Goal: Task Accomplishment & Management: Use online tool/utility

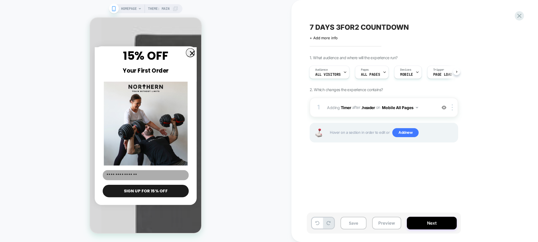
scroll to position [989, 0]
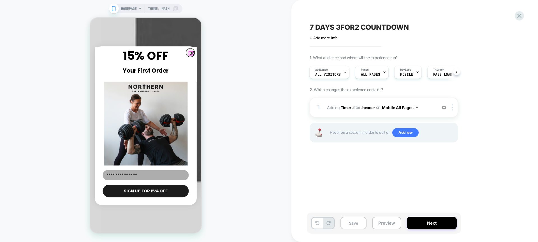
click at [190, 54] on circle "Close dialog" at bounding box center [192, 53] width 9 height 9
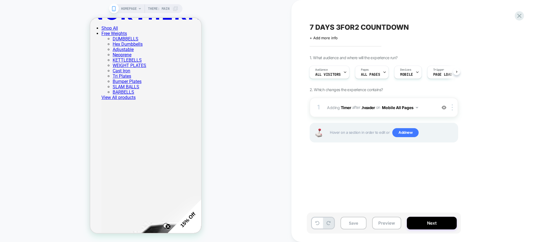
scroll to position [0, 0]
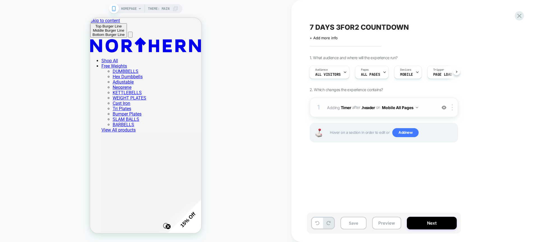
click at [422, 109] on span "#_loomi_addon_1740569470812_dup1743150687_dup1743151094_dup1756286087 Adding Ti…" at bounding box center [380, 107] width 107 height 8
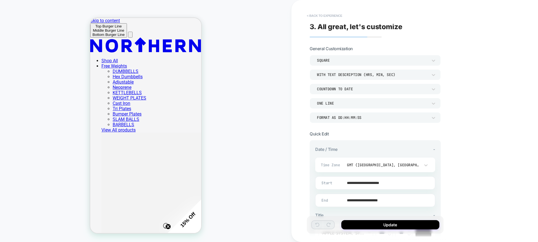
click at [308, 17] on button "< Back to experience" at bounding box center [324, 15] width 41 height 9
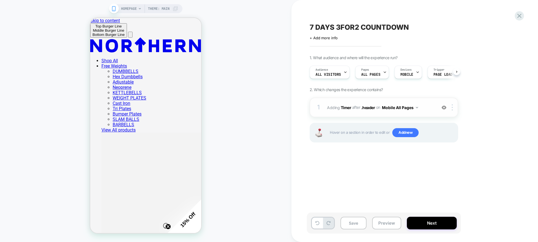
scroll to position [0, 0]
drag, startPoint x: 409, startPoint y: 128, endPoint x: 154, endPoint y: 59, distance: 264.6
click at [445, 108] on img at bounding box center [444, 107] width 5 height 5
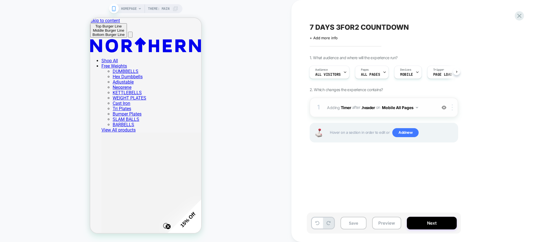
click at [454, 108] on div at bounding box center [453, 107] width 9 height 6
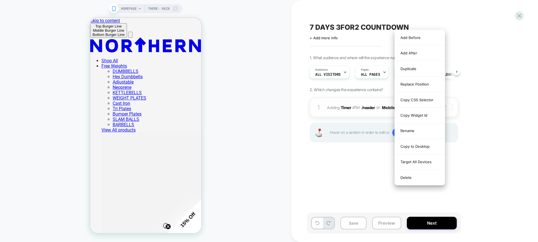
click at [454, 108] on div at bounding box center [453, 107] width 9 height 6
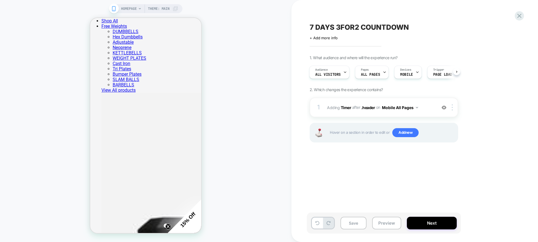
scroll to position [0, 0]
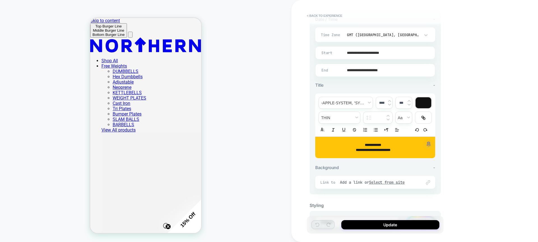
scroll to position [158, 0]
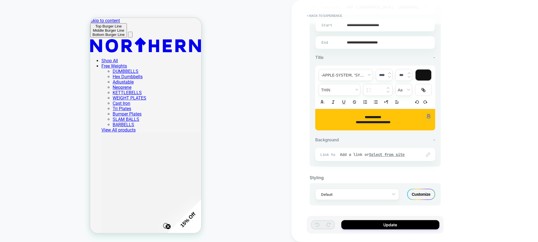
type input "****"
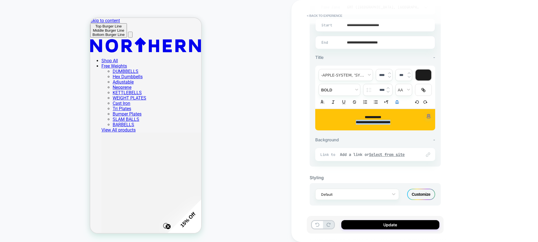
drag, startPoint x: 349, startPoint y: 123, endPoint x: 364, endPoint y: 122, distance: 15.2
click at [364, 122] on p "**********" at bounding box center [373, 122] width 105 height 5
click at [372, 117] on strong "**********" at bounding box center [373, 117] width 16 height 3
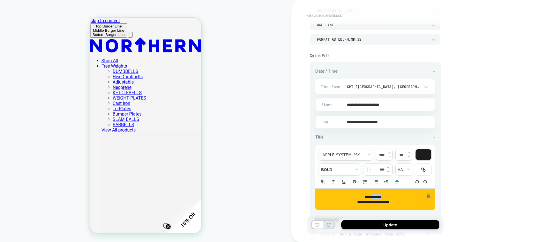
scroll to position [59, 0]
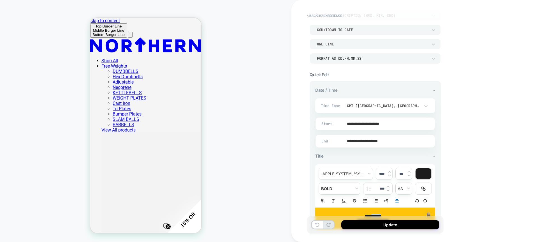
click at [355, 127] on input "**********" at bounding box center [374, 123] width 119 height 13
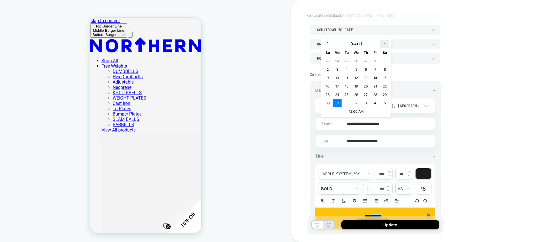
click at [382, 46] on th "›" at bounding box center [385, 44] width 9 height 8
click at [383, 45] on th "›" at bounding box center [385, 44] width 9 height 8
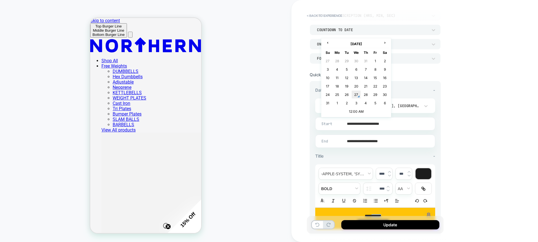
click at [356, 97] on td "27" at bounding box center [356, 95] width 9 height 8
type input "**********"
click at [353, 139] on input "**********" at bounding box center [374, 141] width 119 height 13
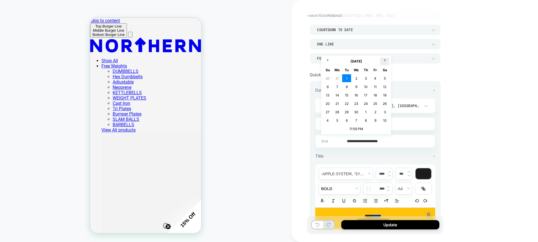
click at [385, 61] on span "›" at bounding box center [385, 60] width 8 height 4
click at [0, 0] on td "3" at bounding box center [0, 0] width 0 height 0
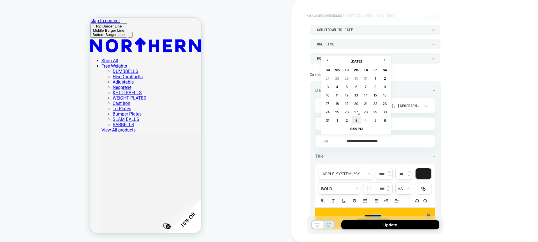
type input "**********"
click at [396, 142] on input "**********" at bounding box center [374, 141] width 119 height 13
click at [472, 150] on div "**********" at bounding box center [415, 121] width 247 height 242
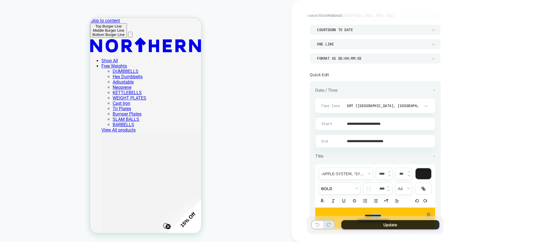
click at [399, 225] on button "Update" at bounding box center [391, 224] width 98 height 9
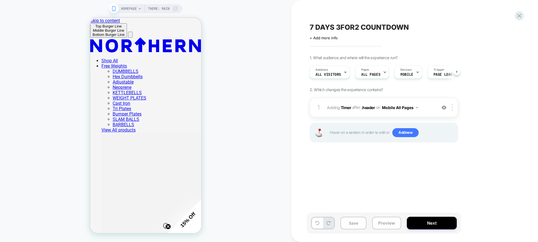
scroll to position [0, 0]
click at [421, 108] on span "#_loomi_addon_1740569470812_dup1743150687_dup1743151094_dup1756286087 Adding Ti…" at bounding box center [380, 107] width 107 height 8
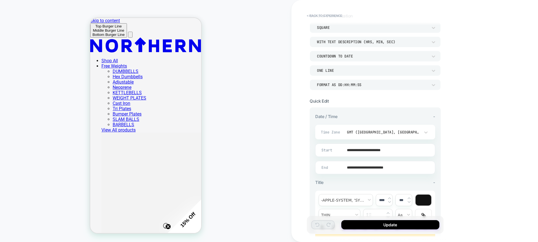
scroll to position [101, 0]
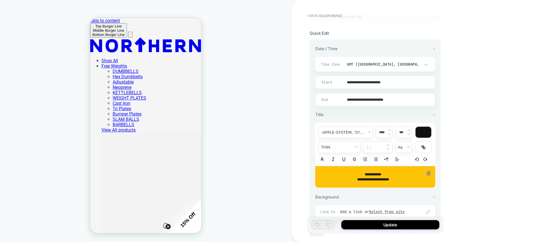
click at [381, 98] on input "**********" at bounding box center [374, 99] width 119 height 13
click at [344, 36] on td "2" at bounding box center [346, 37] width 9 height 8
type input "**********"
click at [403, 225] on button "Update" at bounding box center [391, 224] width 98 height 9
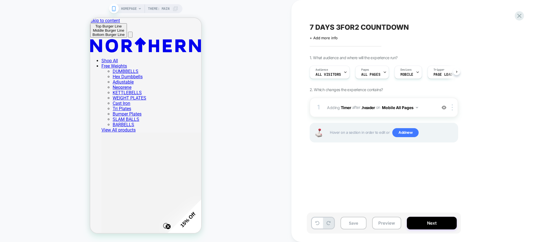
scroll to position [0, 0]
click at [419, 220] on button "Next" at bounding box center [432, 223] width 50 height 13
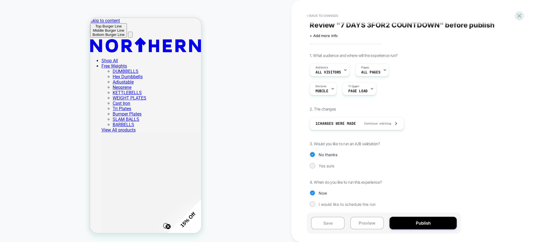
scroll to position [4, 0]
click at [377, 224] on button "Preview" at bounding box center [367, 223] width 34 height 13
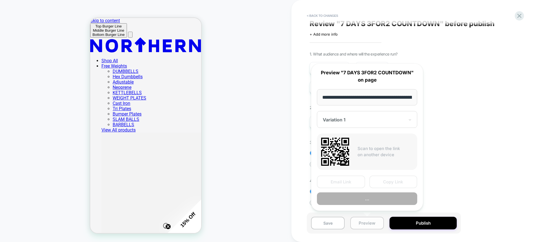
scroll to position [0, 36]
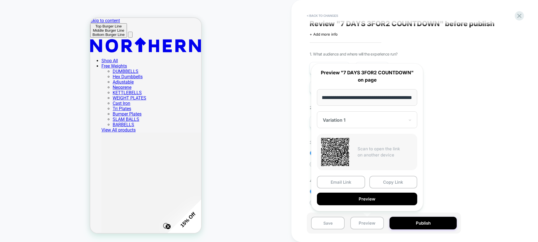
click at [366, 94] on input "**********" at bounding box center [367, 97] width 100 height 17
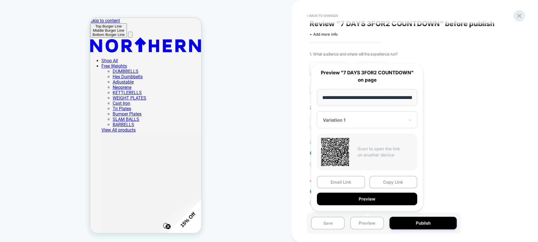
click at [523, 16] on icon at bounding box center [520, 16] width 8 height 8
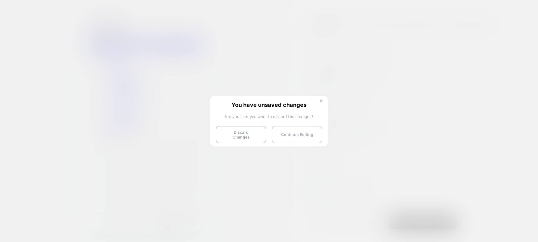
click at [300, 131] on button "Continue Editing" at bounding box center [297, 134] width 50 height 17
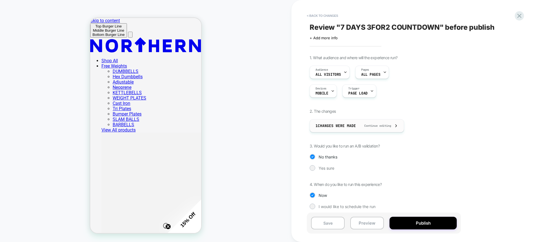
click at [331, 128] on div "1 Changes were made Continue editing" at bounding box center [357, 125] width 83 height 13
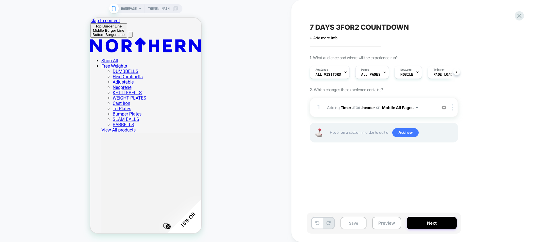
scroll to position [0, 0]
click at [453, 108] on div at bounding box center [453, 107] width 9 height 6
click at [489, 119] on div "1. What audience and where will the experience run? Audience All Visitors Pages…" at bounding box center [412, 105] width 205 height 101
click at [331, 108] on span "Adding Timer" at bounding box center [339, 107] width 24 height 5
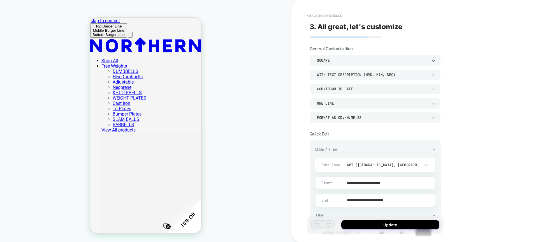
click at [386, 62] on div "SQUARE" at bounding box center [372, 60] width 111 height 5
click at [458, 79] on div at bounding box center [269, 121] width 538 height 242
click at [333, 16] on button "< Back to experience" at bounding box center [324, 15] width 41 height 9
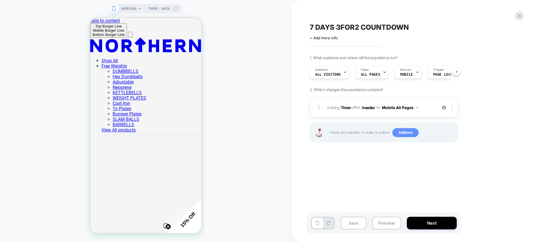
click at [407, 136] on span "Add new" at bounding box center [406, 132] width 26 height 9
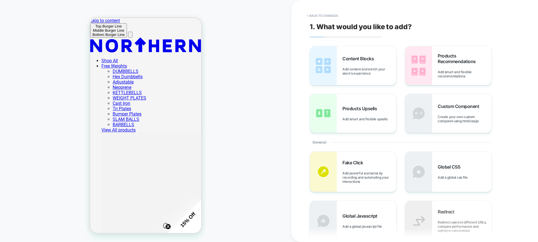
click at [313, 20] on div "1. What would you like to add? Content Blocks Add content and enrich your store…" at bounding box center [412, 121] width 210 height 231
click at [313, 17] on button "< Back to changes" at bounding box center [322, 15] width 37 height 9
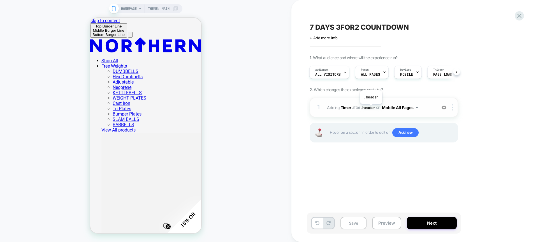
click at [371, 108] on span ".header" at bounding box center [368, 107] width 14 height 5
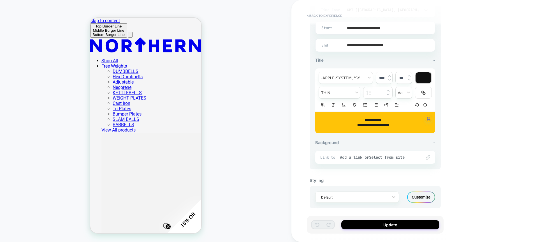
scroll to position [158, 0]
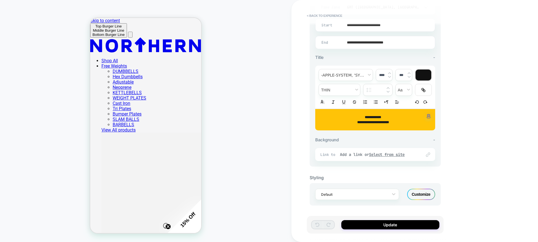
click at [98, 28] on div "Middle Burger Line" at bounding box center [109, 30] width 32 height 4
click at [96, 29] on button "Top Burger Line Middle Burger Line Bottom Burger Line" at bounding box center [108, 30] width 37 height 14
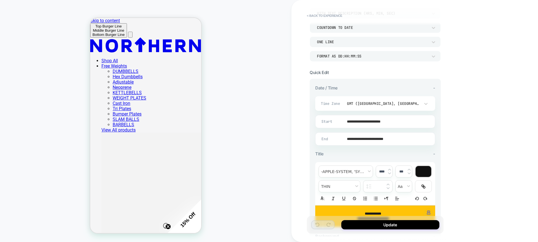
scroll to position [0, 0]
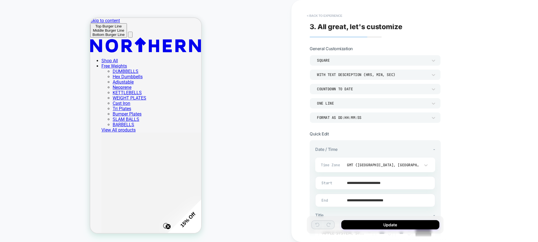
click at [311, 17] on button "< Back to experience" at bounding box center [324, 15] width 41 height 9
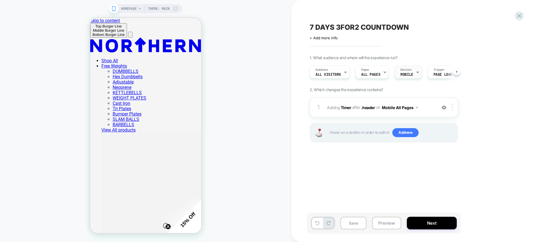
scroll to position [0, 0]
click at [437, 72] on span "Trigger" at bounding box center [438, 70] width 11 height 4
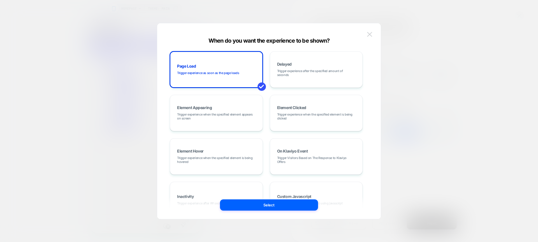
click at [368, 36] on img at bounding box center [369, 34] width 5 height 5
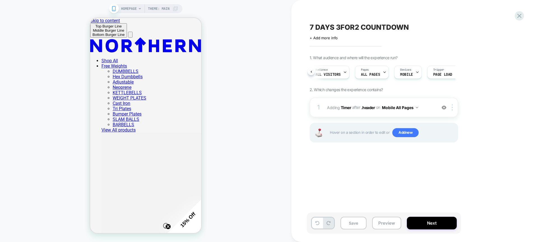
scroll to position [0, 19]
click at [456, 71] on div "Audience All Visitors Pages ALL PAGES Devices MOBILE Trigger Page Load" at bounding box center [384, 72] width 149 height 19
click at [367, 108] on span ".header" at bounding box center [368, 107] width 14 height 5
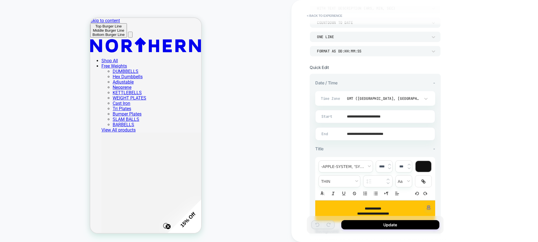
scroll to position [0, 0]
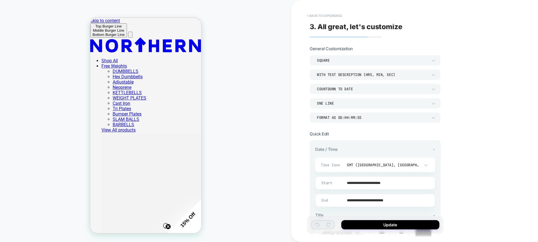
click at [331, 13] on button "< Back to experience" at bounding box center [324, 15] width 41 height 9
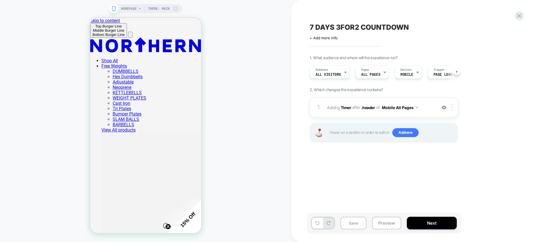
scroll to position [0, 0]
click at [444, 109] on img at bounding box center [444, 107] width 5 height 5
click at [454, 108] on div at bounding box center [453, 107] width 9 height 6
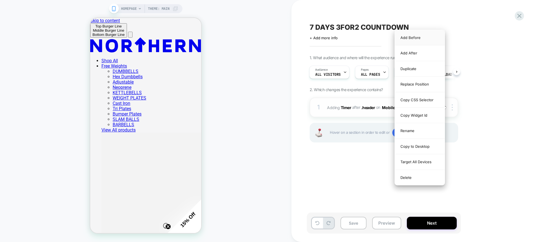
click at [412, 34] on div "Add Before" at bounding box center [420, 37] width 50 height 15
click at [412, 55] on div "Add After" at bounding box center [420, 52] width 50 height 15
click at [407, 52] on div "Add After" at bounding box center [420, 52] width 50 height 15
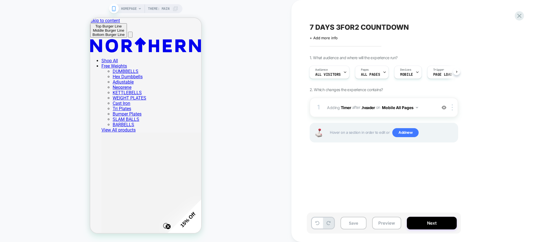
click at [484, 124] on div "1. What audience and where will the experience run? Audience All Visitors Pages…" at bounding box center [412, 105] width 205 height 101
click at [451, 108] on div at bounding box center [453, 107] width 9 height 6
click at [453, 109] on img at bounding box center [452, 107] width 1 height 6
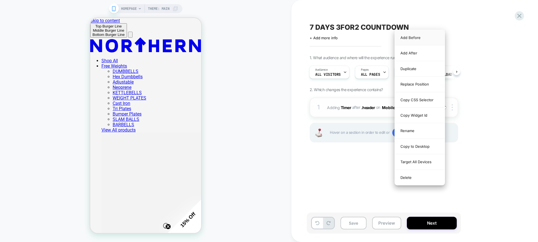
click at [424, 38] on div "Add Before" at bounding box center [420, 37] width 50 height 15
click at [414, 40] on div "Add Before" at bounding box center [420, 37] width 50 height 15
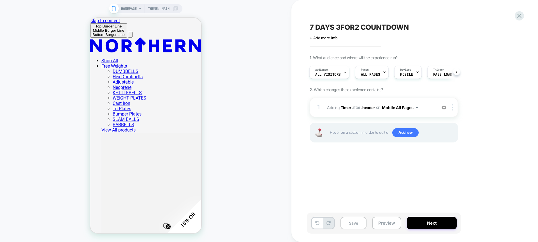
click at [360, 182] on div "7 DAYS 3FOR2 COUNTDOWN Click to edit experience details + Add more info 1. What…" at bounding box center [412, 121] width 210 height 231
click at [453, 109] on div at bounding box center [453, 107] width 9 height 6
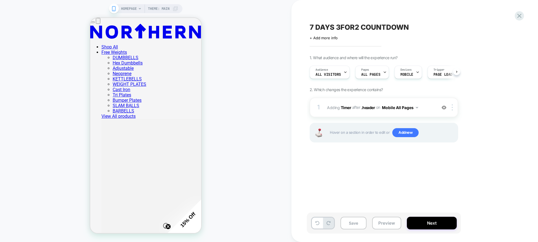
scroll to position [0, 0]
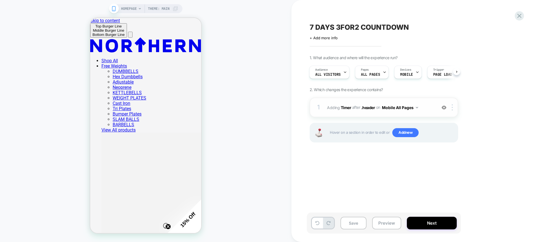
click at [455, 111] on div "1 #_loomi_addon_1740569470812_dup1743150687_dup1743151094_dup1756286087 Adding …" at bounding box center [384, 108] width 149 height 20
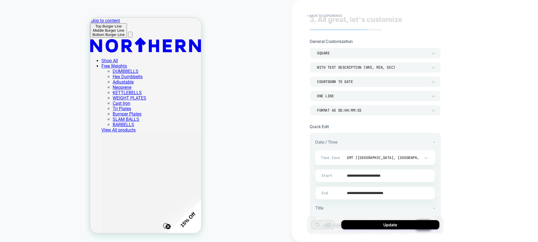
scroll to position [0, 0]
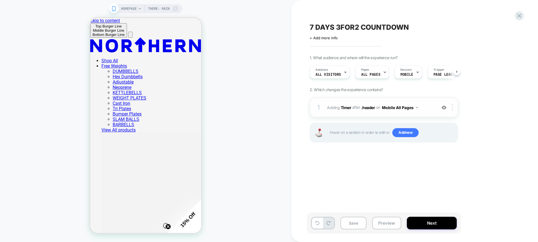
scroll to position [0, 0]
click at [410, 109] on button "Mobile All Pages" at bounding box center [400, 107] width 36 height 8
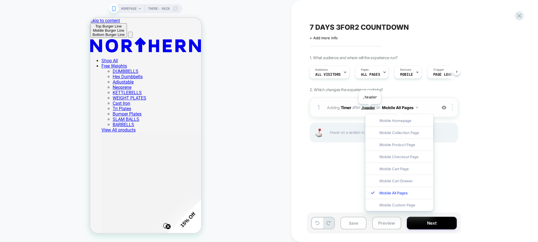
click at [370, 108] on span ".header" at bounding box center [368, 107] width 14 height 5
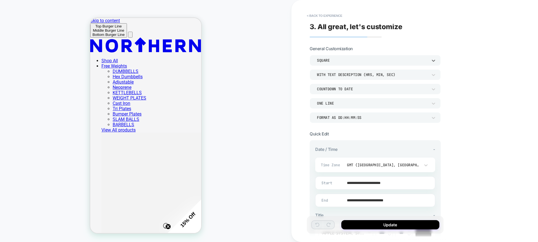
click at [352, 61] on div "SQUARE" at bounding box center [372, 60] width 111 height 5
click at [362, 100] on div "ONE LINE" at bounding box center [372, 103] width 117 height 6
click at [454, 92] on div at bounding box center [269, 121] width 538 height 242
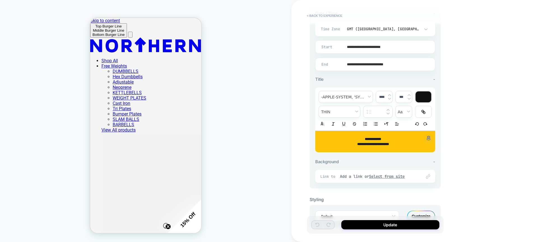
scroll to position [158, 0]
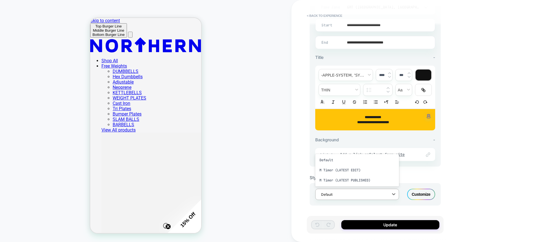
click at [378, 193] on div "Default" at bounding box center [357, 194] width 84 height 11
click at [0, 0] on div "**********" at bounding box center [0, 0] width 0 height 0
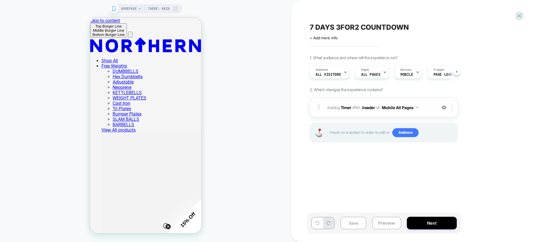
scroll to position [0, 0]
click at [446, 108] on img at bounding box center [444, 107] width 5 height 5
click at [452, 108] on img at bounding box center [452, 107] width 1 height 6
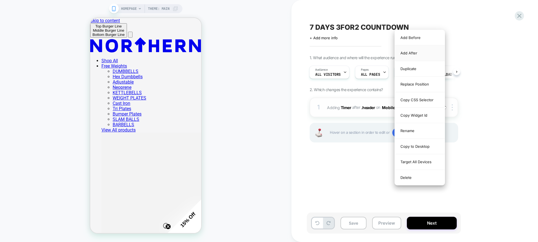
click at [409, 52] on div "Add After" at bounding box center [420, 52] width 50 height 15
click at [405, 52] on div "Add After" at bounding box center [420, 52] width 50 height 15
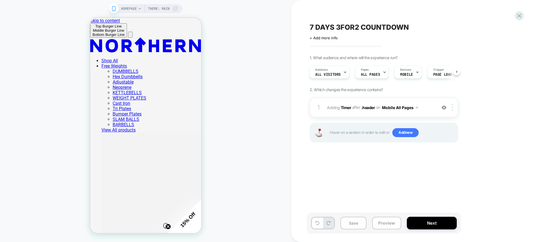
drag, startPoint x: 472, startPoint y: 101, endPoint x: 469, endPoint y: 108, distance: 7.3
click at [0, 0] on div "1. What audience and where will the experience run? Audience All Visitors Pages…" at bounding box center [0, 0] width 0 height 0
click at [0, 0] on span "Add new" at bounding box center [0, 0] width 0 height 0
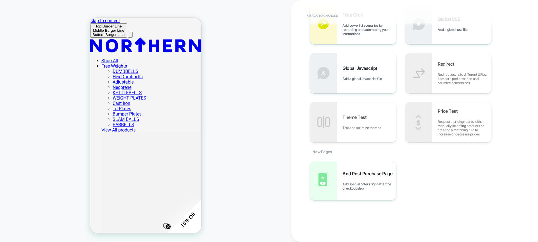
scroll to position [0, 0]
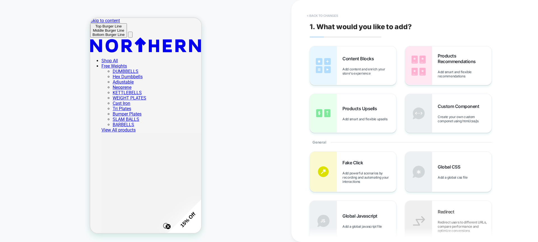
click at [0, 0] on button "< Back to changes" at bounding box center [0, 0] width 0 height 0
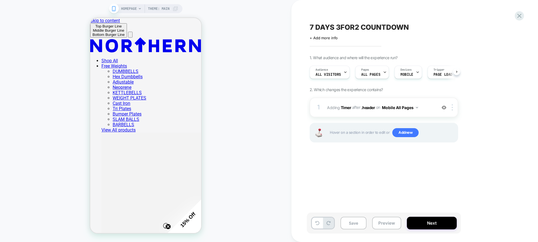
scroll to position [0, 0]
click at [454, 104] on div "1 #_loomi_addon_1740569470812_dup1743150687_dup1743151094_dup1756286087 Adding …" at bounding box center [384, 108] width 149 height 20
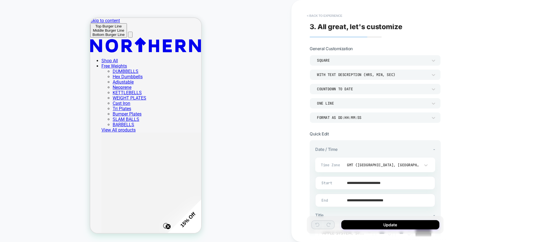
click at [329, 19] on button "< Back to experience" at bounding box center [324, 15] width 41 height 9
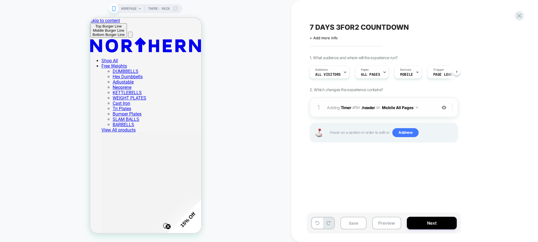
click at [452, 107] on div at bounding box center [453, 107] width 9 height 6
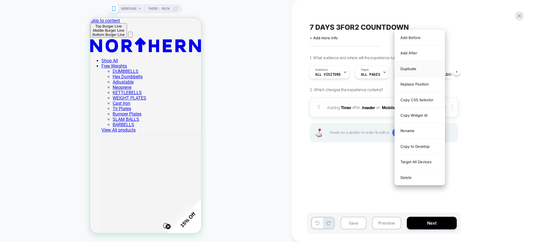
click at [413, 68] on div "Duplicate" at bounding box center [420, 68] width 50 height 15
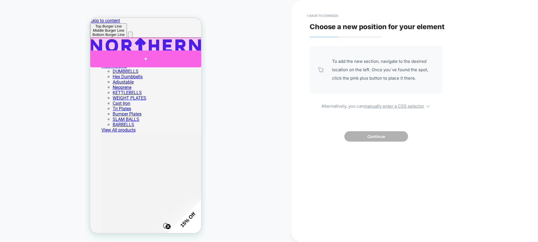
click at [146, 57] on div at bounding box center [145, 58] width 111 height 17
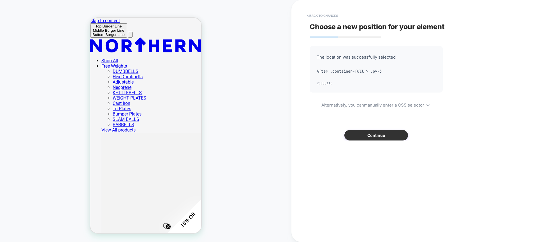
click at [383, 134] on button "Continue" at bounding box center [377, 135] width 64 height 10
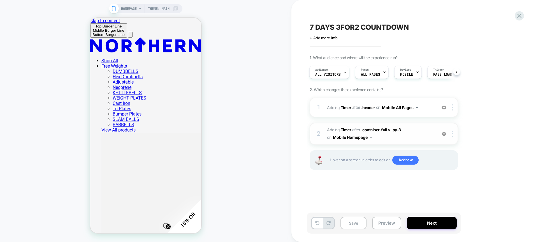
click at [360, 139] on button "Mobile Homepage" at bounding box center [352, 137] width 39 height 8
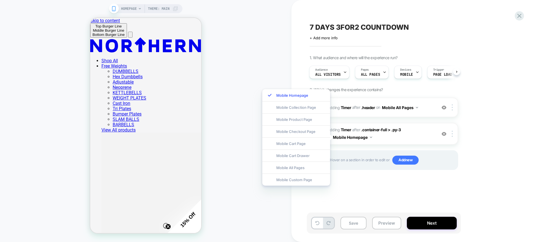
click at [480, 130] on div "1. What audience and where will the experience run? Audience All Visitors Pages…" at bounding box center [412, 119] width 205 height 129
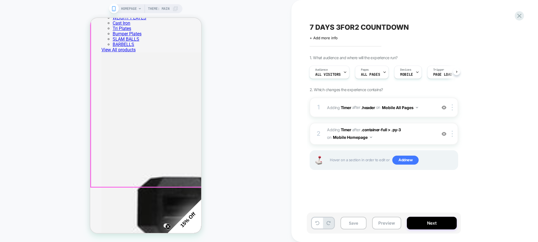
scroll to position [0, 0]
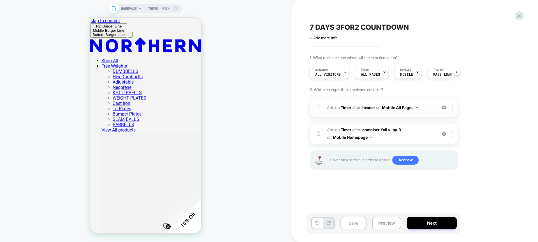
click at [453, 111] on div "1 #_loomi_addon_1740569470812_dup1743150687_dup1743151094_dup1756286087 Adding …" at bounding box center [384, 108] width 149 height 20
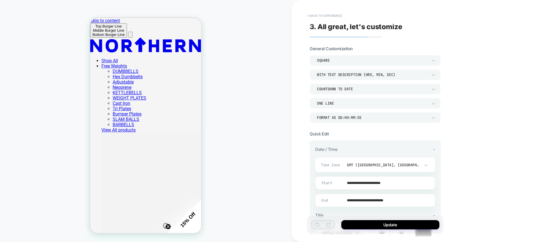
click at [317, 14] on button "< Back to experience" at bounding box center [324, 15] width 41 height 9
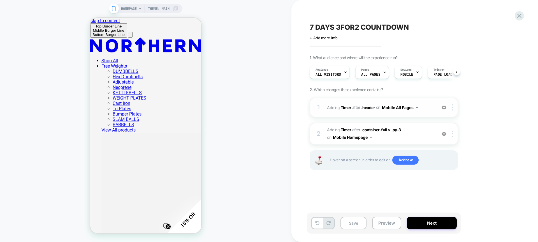
scroll to position [0, 0]
click at [453, 106] on img at bounding box center [452, 107] width 1 height 6
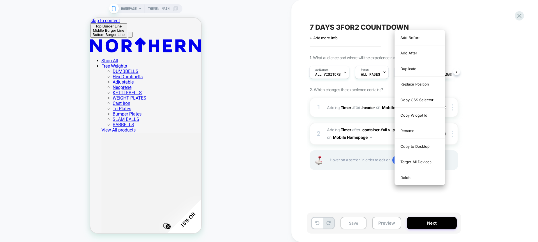
click at [482, 121] on div "1. What audience and where will the experience run? Audience All Visitors Pages…" at bounding box center [412, 119] width 205 height 129
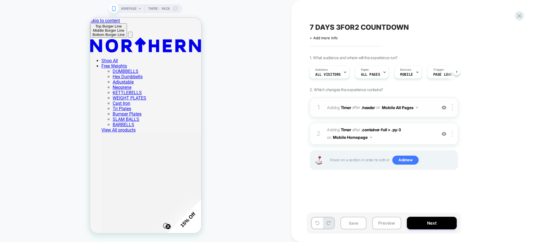
click at [448, 108] on div at bounding box center [444, 107] width 9 height 6
click at [483, 100] on div "1. What audience and where will the experience run? Audience All Visitors Pages…" at bounding box center [412, 119] width 205 height 129
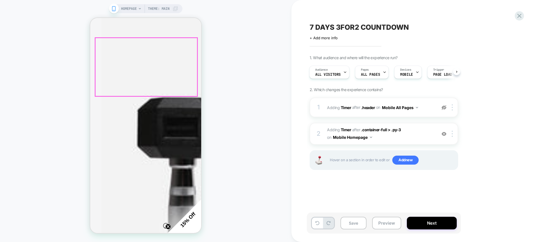
scroll to position [0, 0]
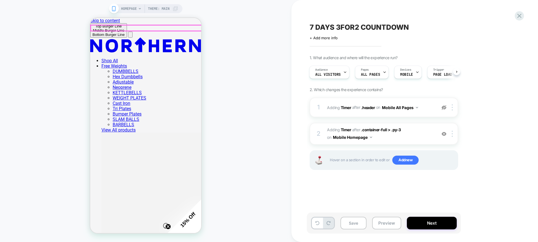
click at [99, 28] on div "Top Burger Line Middle Burger Line Bottom Burger Line" at bounding box center [109, 30] width 32 height 13
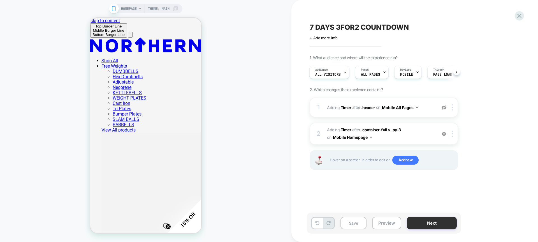
click at [442, 227] on button "Next" at bounding box center [432, 223] width 50 height 13
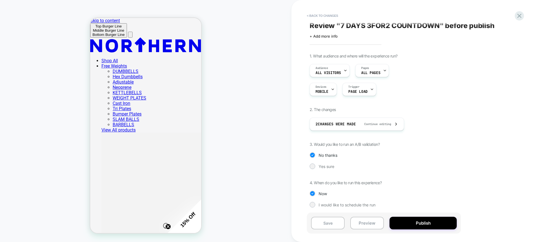
scroll to position [4, 0]
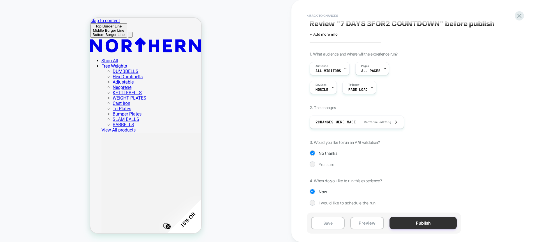
click at [406, 220] on button "Publish" at bounding box center [423, 223] width 67 height 13
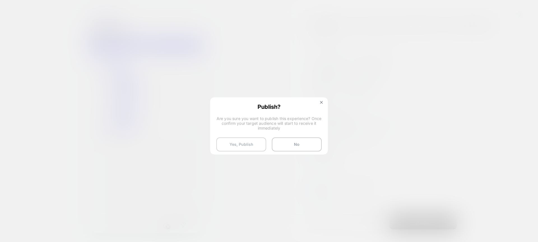
click at [254, 146] on button "Yes, Publish" at bounding box center [241, 144] width 50 height 14
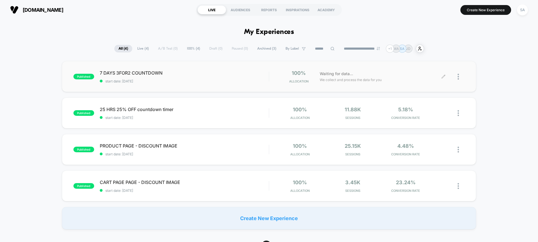
click at [460, 75] on div at bounding box center [461, 76] width 7 height 13
click at [425, 44] on div "Edit" at bounding box center [430, 44] width 50 height 13
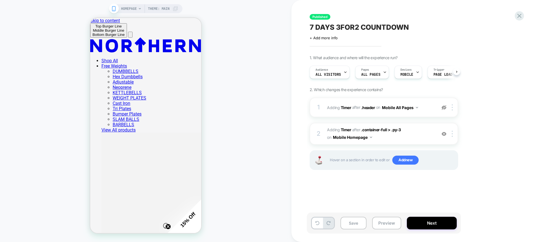
scroll to position [0, 0]
click at [372, 130] on span ".container-full > .py-3" at bounding box center [381, 129] width 40 height 5
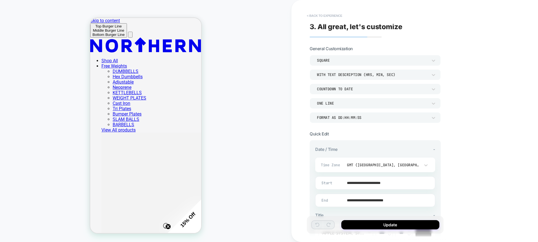
click at [310, 17] on button "< Back to experience" at bounding box center [324, 15] width 41 height 9
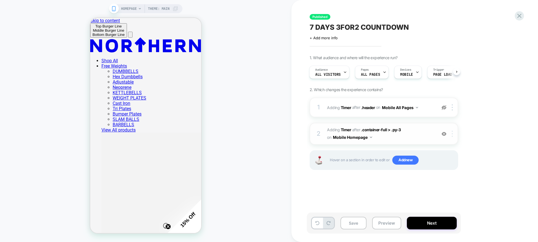
click at [452, 135] on img at bounding box center [452, 134] width 1 height 6
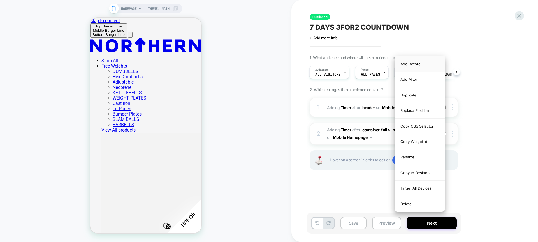
click at [415, 65] on div "Add Before" at bounding box center [420, 63] width 50 height 15
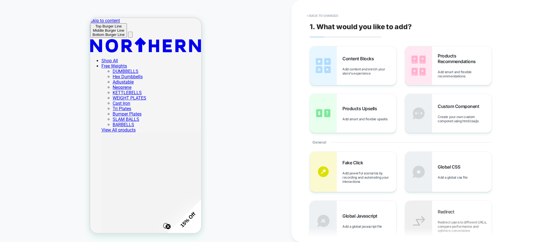
drag, startPoint x: 157, startPoint y: 60, endPoint x: 155, endPoint y: 49, distance: 11.5
click at [307, 18] on button "< Back to changes" at bounding box center [322, 15] width 37 height 9
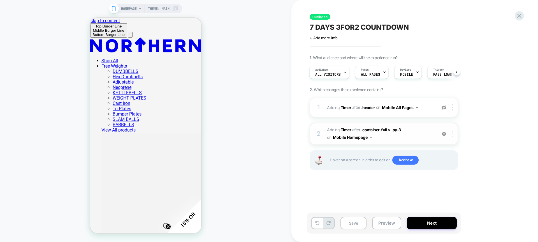
click at [453, 134] on div at bounding box center [453, 134] width 9 height 6
click at [453, 134] on img at bounding box center [452, 134] width 1 height 6
click at [452, 137] on img at bounding box center [452, 134] width 1 height 6
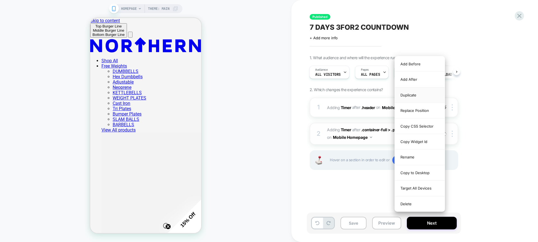
click at [412, 94] on div "Duplicate" at bounding box center [420, 94] width 50 height 15
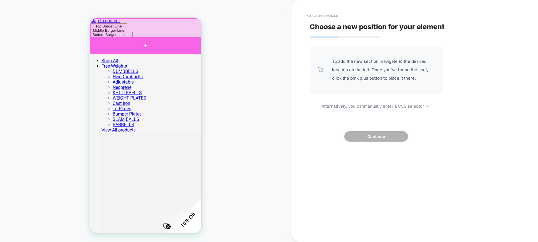
click at [160, 40] on div at bounding box center [145, 45] width 111 height 17
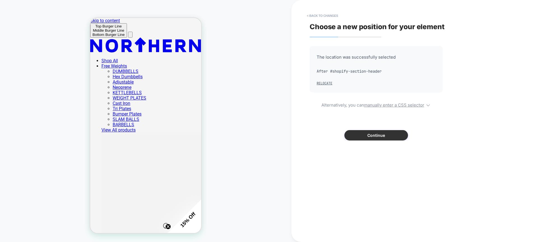
click at [374, 135] on button "Continue" at bounding box center [377, 135] width 64 height 10
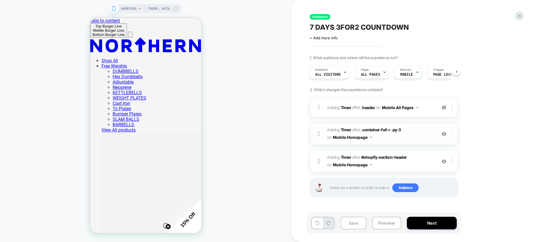
click at [452, 133] on img at bounding box center [452, 134] width 1 height 6
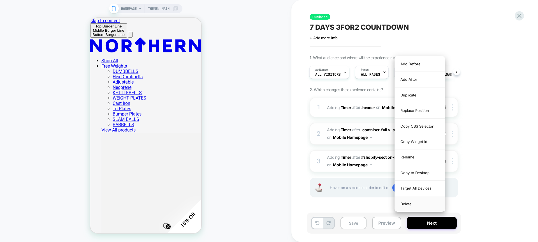
click at [413, 202] on div "Delete" at bounding box center [420, 203] width 50 height 15
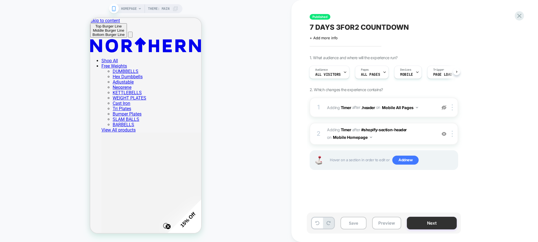
click at [430, 220] on button "Next" at bounding box center [432, 223] width 50 height 13
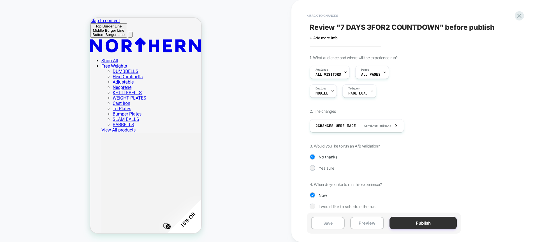
click at [430, 220] on button "Publish" at bounding box center [423, 223] width 67 height 13
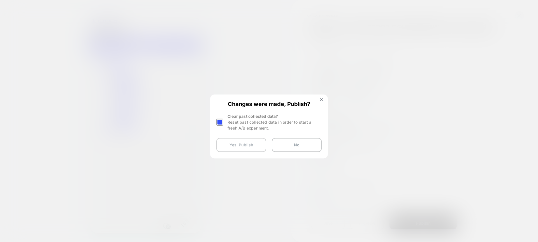
click at [260, 145] on button "Yes, Publish" at bounding box center [241, 145] width 50 height 14
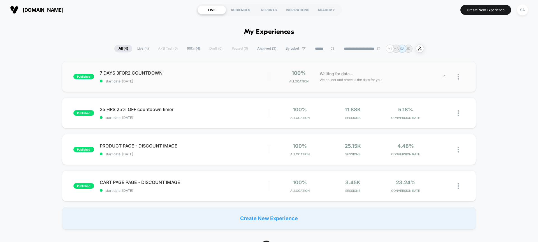
click at [457, 80] on div at bounding box center [454, 76] width 21 height 13
click at [144, 71] on span "7 DAYS 3FOR2 COUNTDOWN Click to edit experience details" at bounding box center [184, 73] width 169 height 6
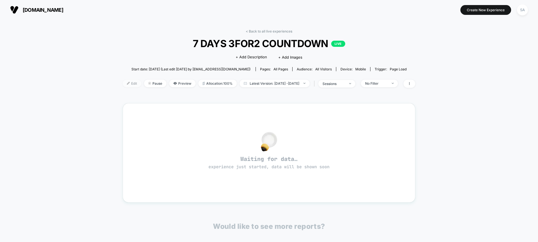
click at [123, 82] on span "Edit" at bounding box center [132, 84] width 19 height 8
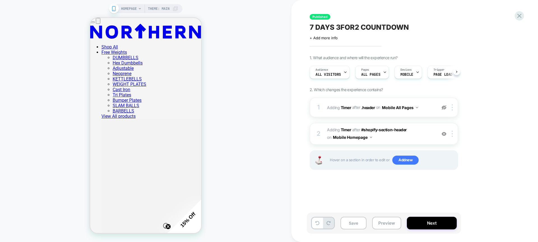
scroll to position [0, 0]
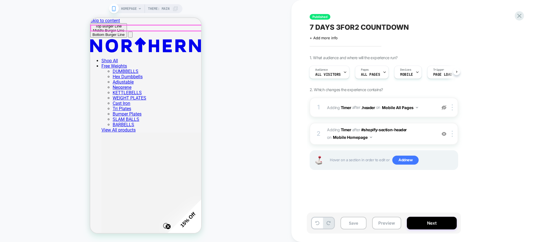
click at [99, 28] on div "Top Burger Line Middle Burger Line Bottom Burger Line" at bounding box center [109, 30] width 32 height 13
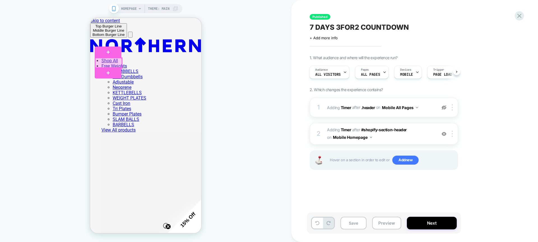
click at [109, 62] on div at bounding box center [108, 63] width 27 height 10
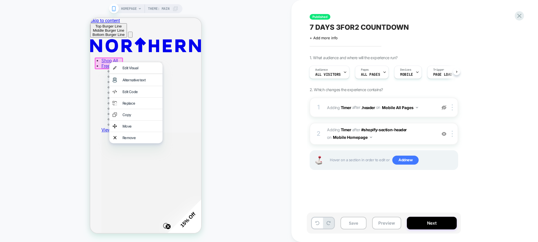
click at [109, 62] on div at bounding box center [135, 62] width 53 height 0
click at [109, 62] on div at bounding box center [109, 63] width 28 height 12
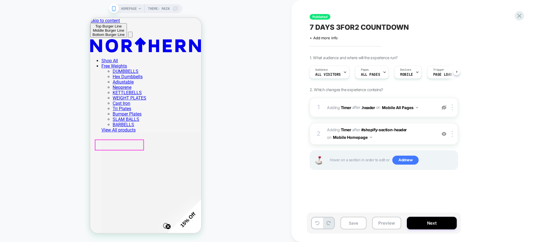
click at [99, 27] on div "Top Burger Line Middle Burger Line Bottom Burger Line" at bounding box center [109, 30] width 32 height 13
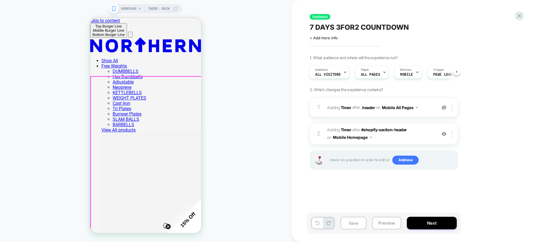
scroll to position [185, 0]
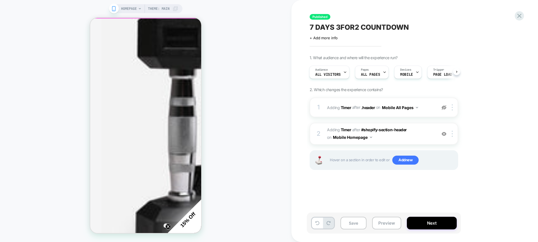
scroll to position [258, 0]
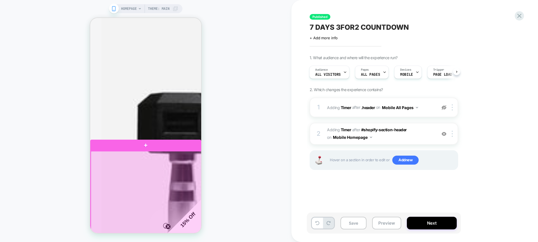
scroll to position [0, 0]
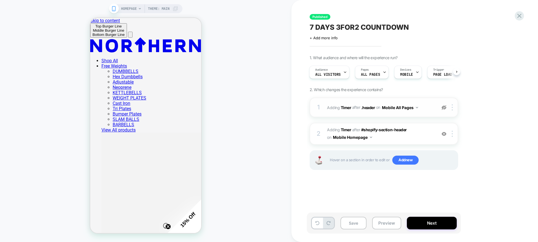
click at [400, 109] on button "Mobile All Pages" at bounding box center [400, 107] width 36 height 8
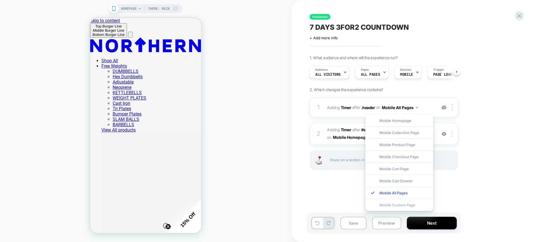
click at [395, 207] on div "Mobile Custom Page" at bounding box center [400, 205] width 68 height 12
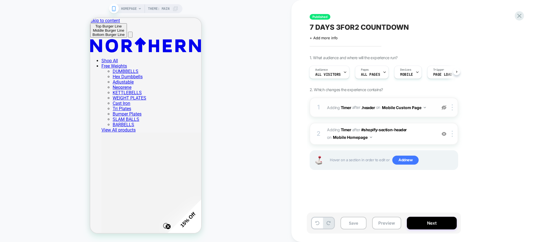
click at [415, 105] on button "Mobile Custom Page" at bounding box center [404, 107] width 44 height 8
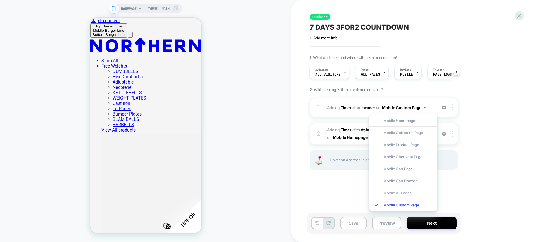
click at [389, 195] on div "Mobile All Pages" at bounding box center [404, 193] width 68 height 12
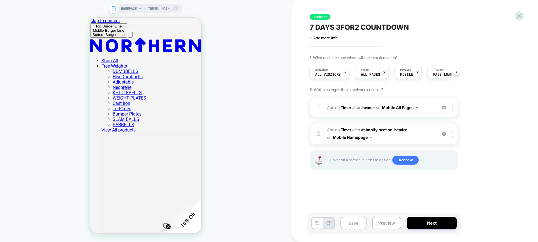
click at [411, 132] on span "#_loomi_addon_1756286601474 Adding Timer AFTER #shopify-section-header #shopify…" at bounding box center [380, 133] width 107 height 15
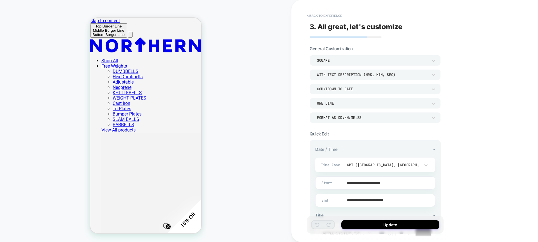
scroll to position [1, 0]
click at [307, 19] on button "< Back to experience" at bounding box center [324, 15] width 41 height 9
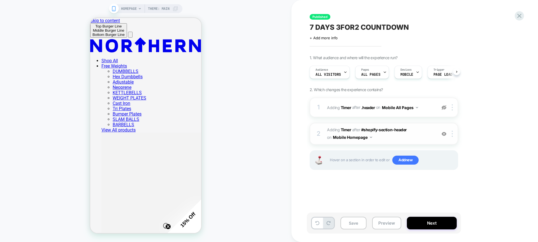
scroll to position [0, 0]
click at [359, 137] on button "Mobile Homepage" at bounding box center [352, 137] width 39 height 8
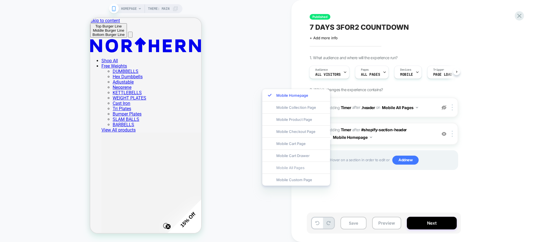
click at [305, 167] on div "Mobile All Pages" at bounding box center [296, 168] width 68 height 12
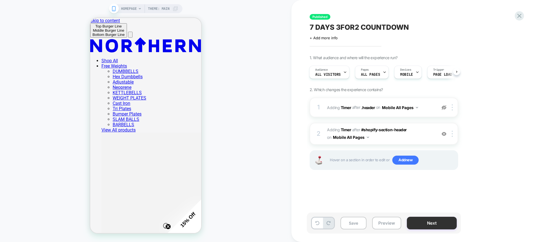
click at [425, 226] on button "Next" at bounding box center [432, 223] width 50 height 13
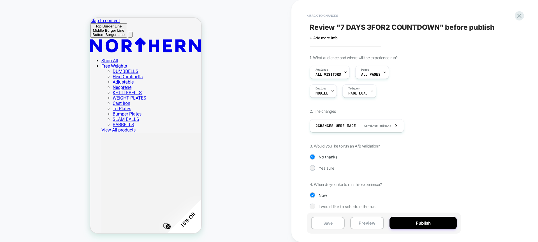
click at [425, 226] on button "Publish" at bounding box center [423, 223] width 67 height 13
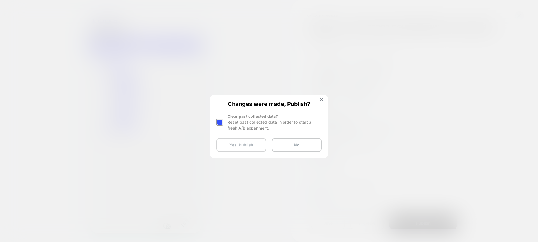
click at [258, 144] on button "Yes, Publish" at bounding box center [241, 145] width 50 height 14
